Goal: Information Seeking & Learning: Find specific fact

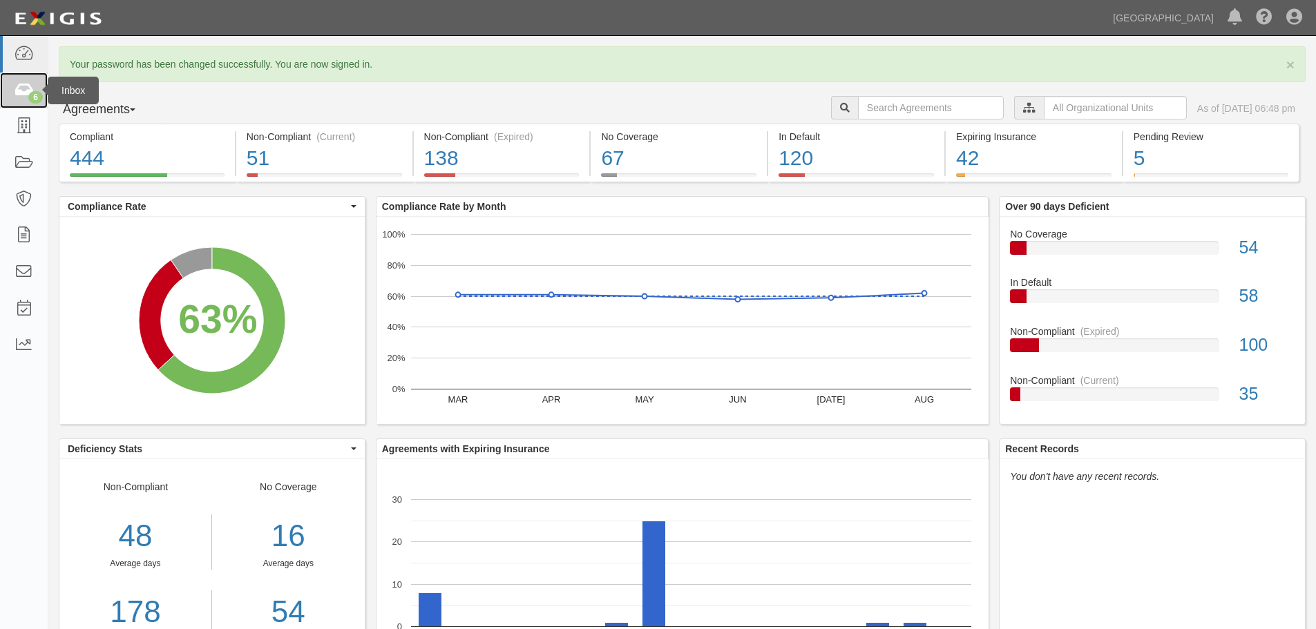
click at [25, 90] on icon at bounding box center [23, 91] width 19 height 16
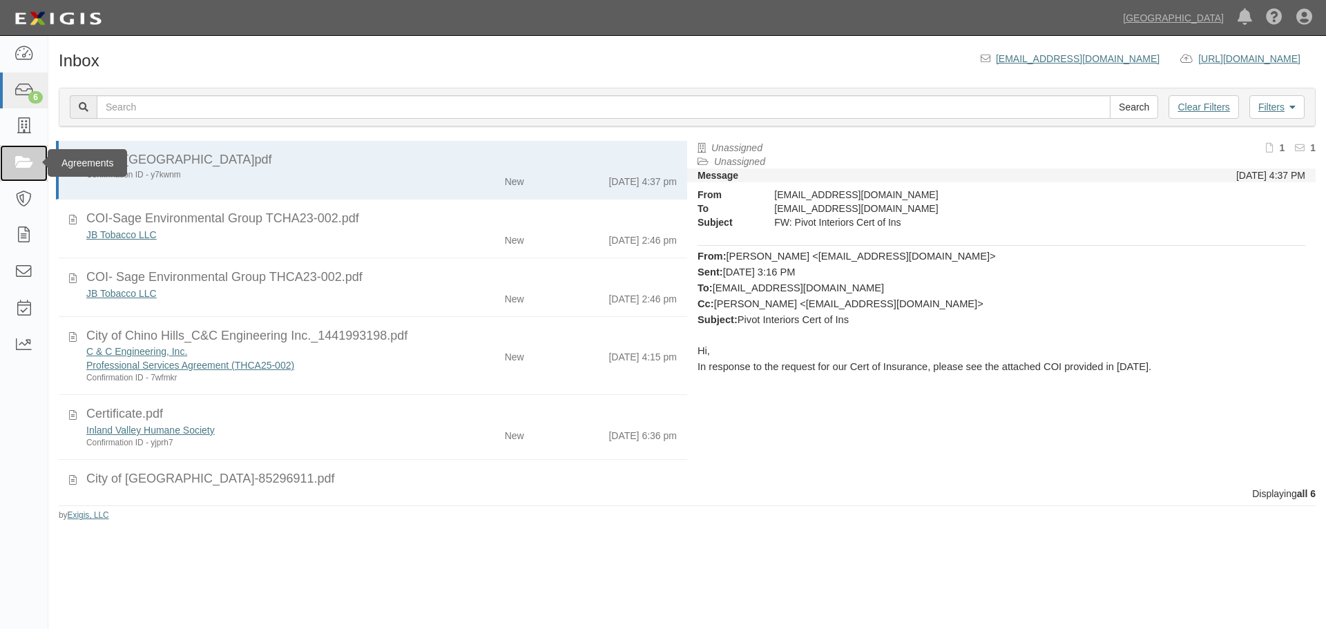
click at [19, 159] on icon at bounding box center [23, 163] width 19 height 16
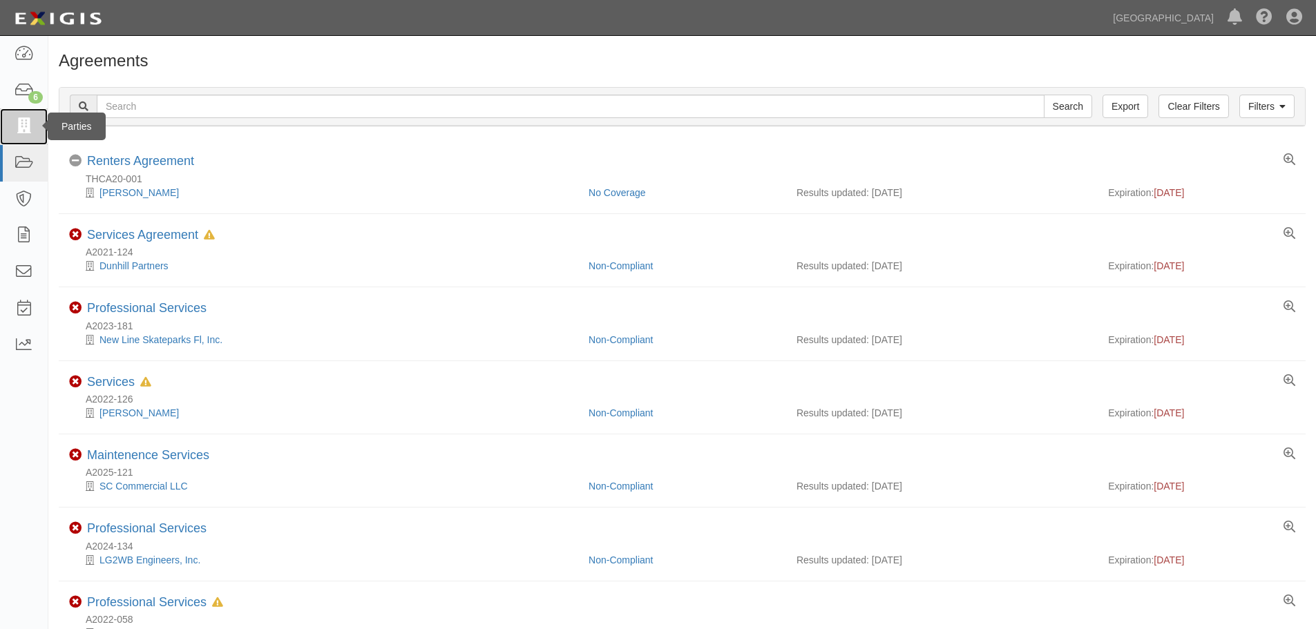
click at [27, 123] on icon at bounding box center [23, 127] width 19 height 16
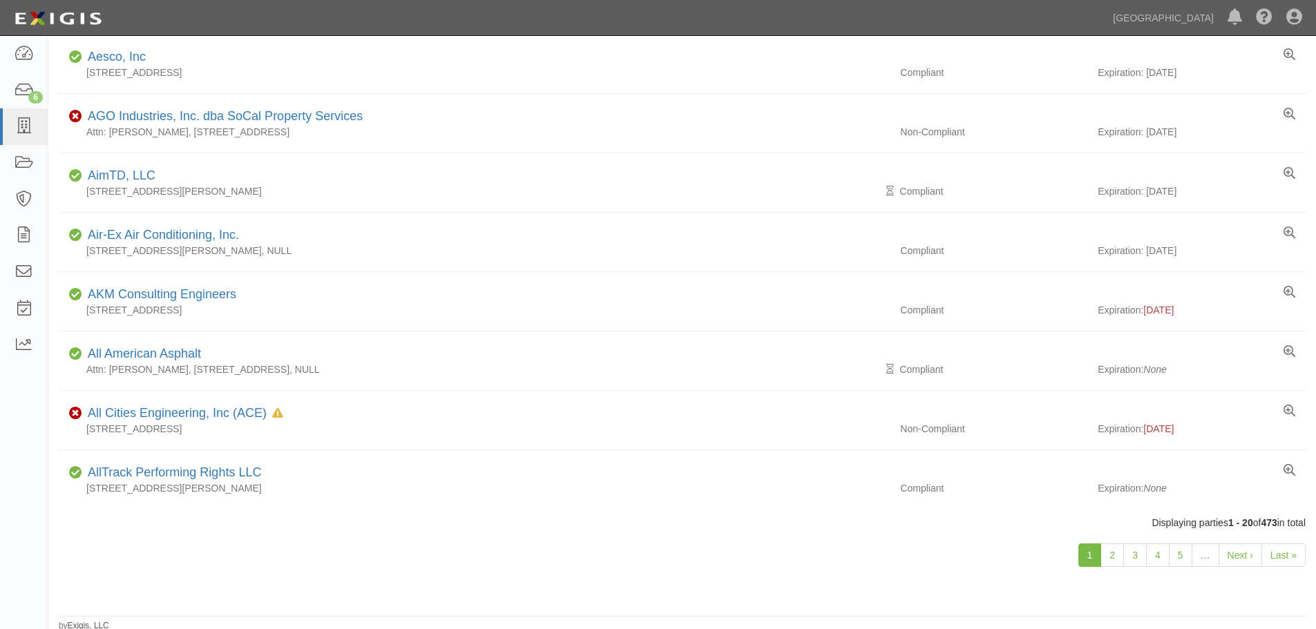
scroll to position [832, 0]
click at [1281, 544] on link "Last »" at bounding box center [1283, 552] width 44 height 23
click at [1233, 553] on link "Next ›" at bounding box center [1240, 552] width 44 height 23
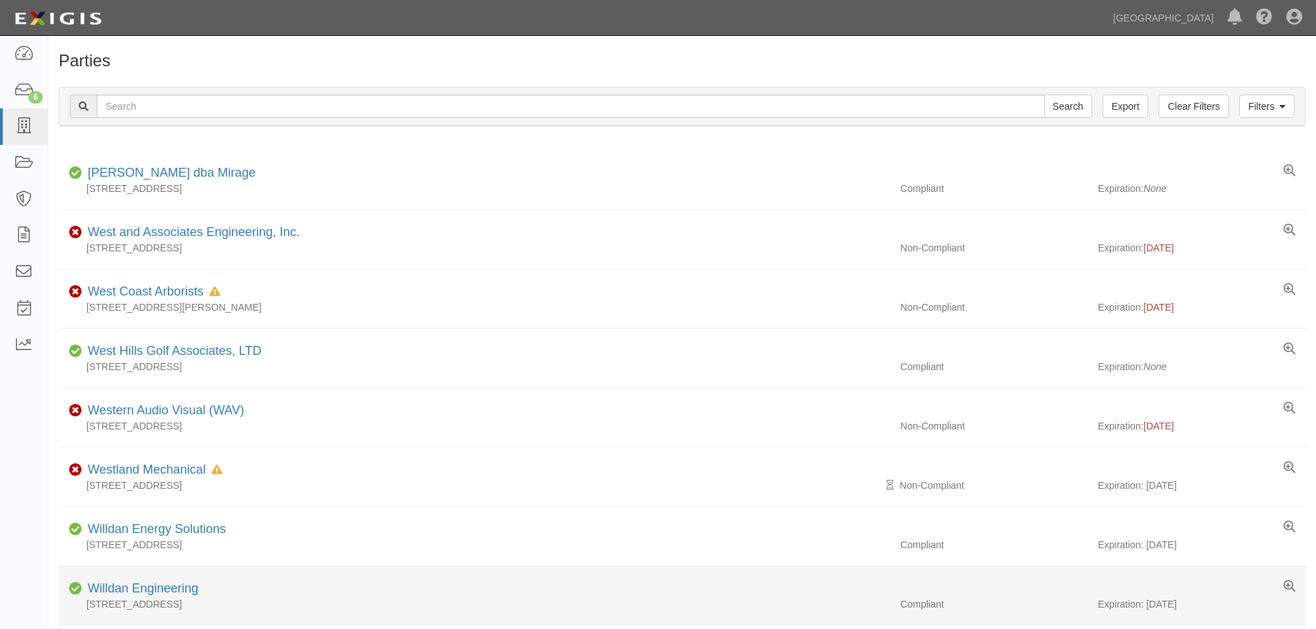
click at [1213, 606] on div "Expiration: [DATE]" at bounding box center [1201, 604] width 208 height 14
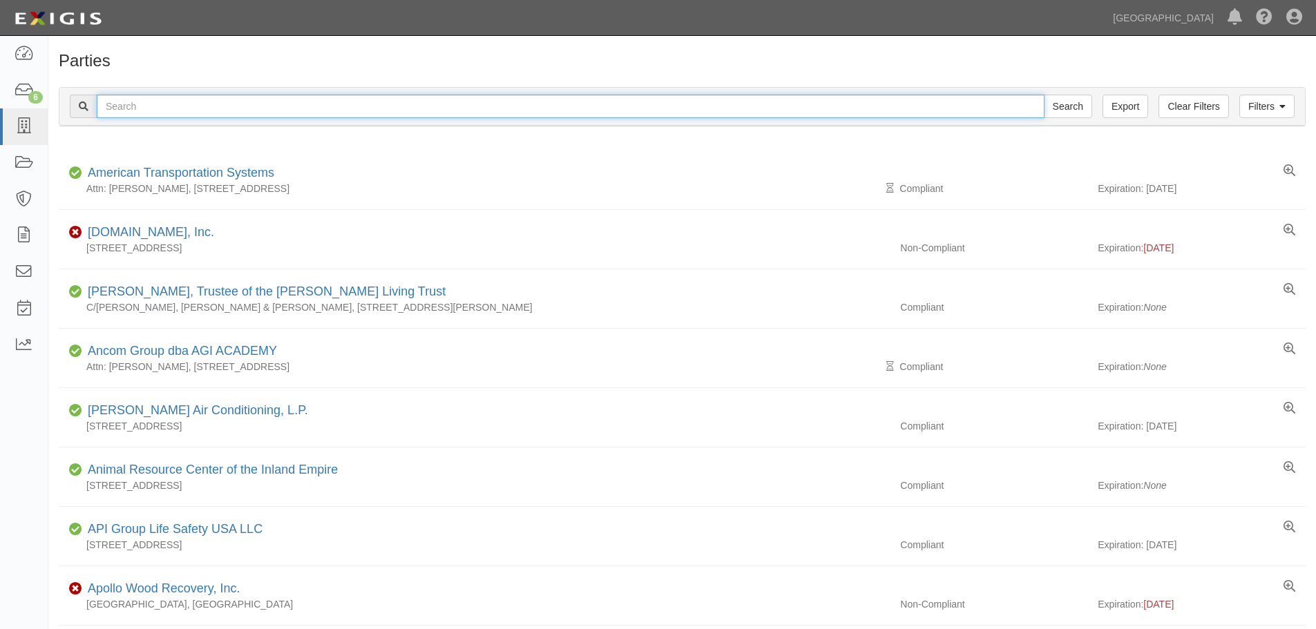
click at [122, 106] on input "text" at bounding box center [571, 106] width 948 height 23
type input "[PERSON_NAME]"
click at [1044, 95] on input "Search" at bounding box center [1068, 106] width 48 height 23
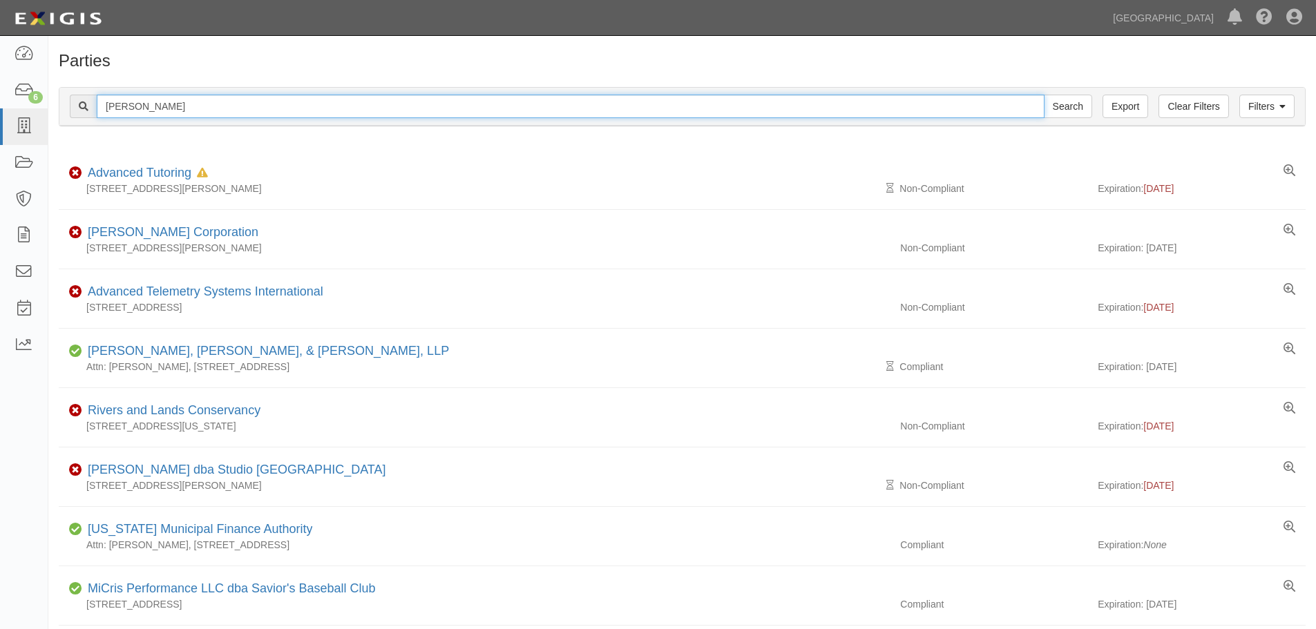
drag, startPoint x: 137, startPoint y: 109, endPoint x: 102, endPoint y: 104, distance: 35.6
click at [103, 107] on input "vance" at bounding box center [571, 106] width 948 height 23
type input "gentry"
click at [1044, 95] on input "Search" at bounding box center [1068, 106] width 48 height 23
